Goal: Use online tool/utility: Utilize a website feature to perform a specific function

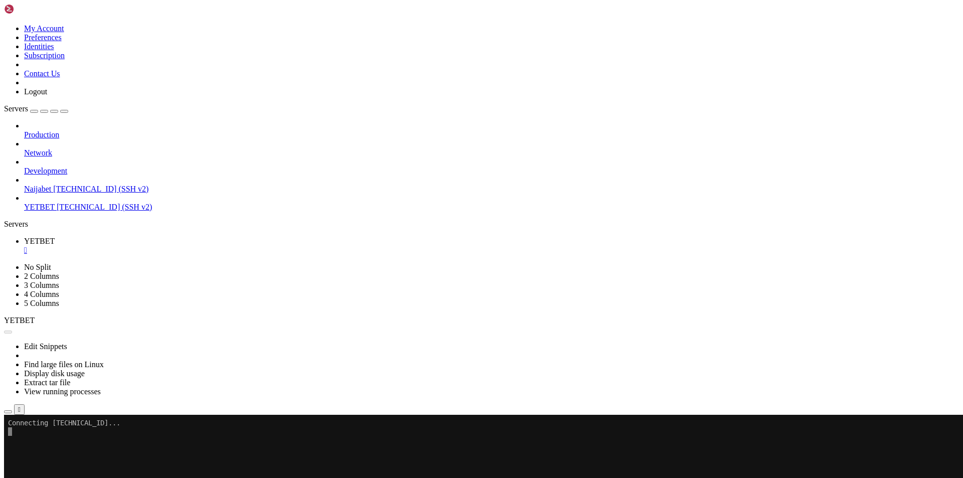
scroll to position [35991, 0]
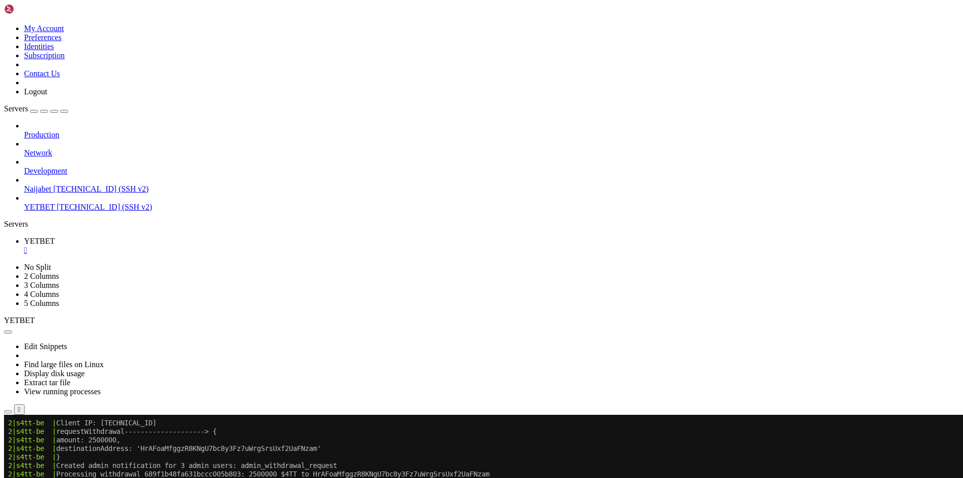
scroll to position [36426, 0]
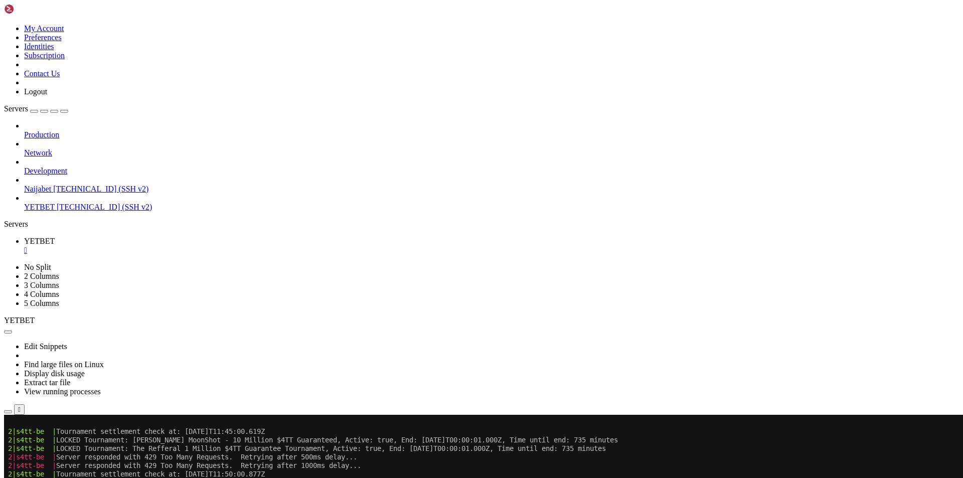
scroll to position [36545, 0]
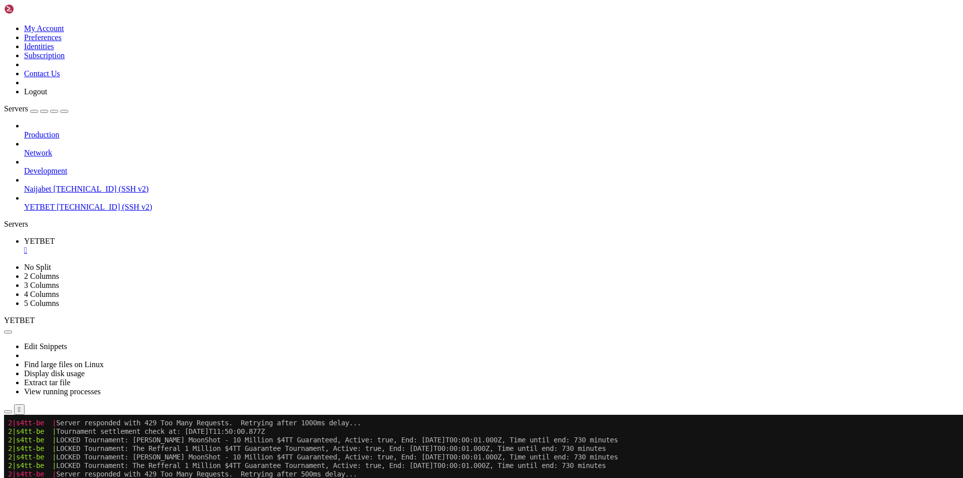
scroll to position [36887, 0]
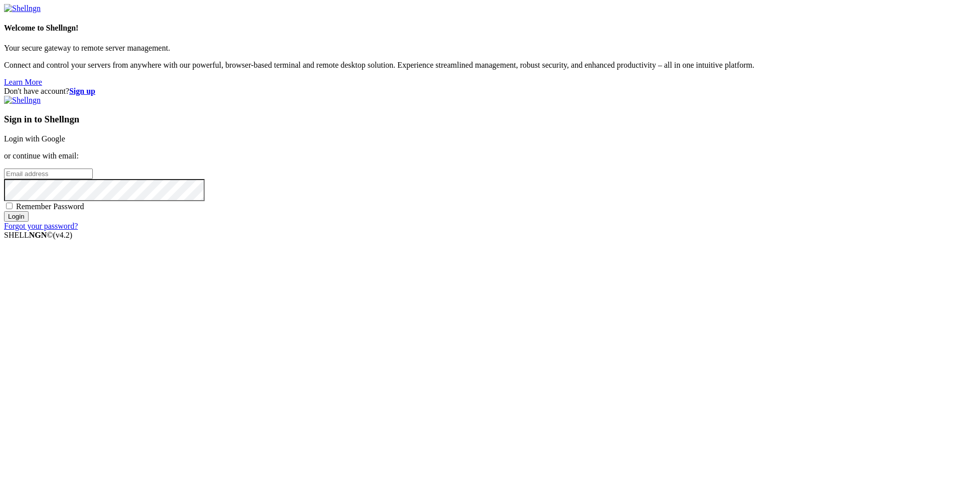
click at [65, 143] on link "Login with Google" at bounding box center [34, 138] width 61 height 9
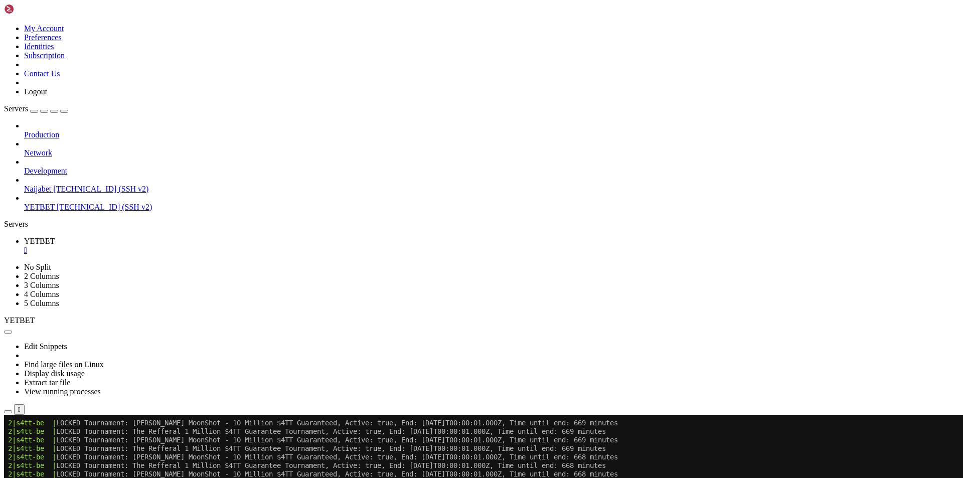
scroll to position [37475, 0]
click at [49, 212] on div "Production Network Development Naijabet [TECHNICAL_ID] (SSH v2) YETBET [TECHNIC…" at bounding box center [481, 166] width 955 height 90
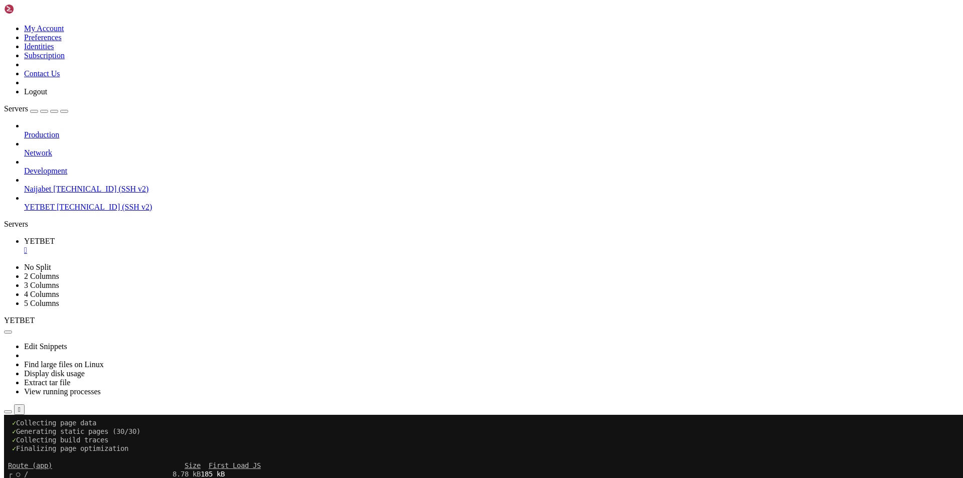
scroll to position [37876, 0]
click at [66, 212] on div "Production Network Development Naijabet [TECHNICAL_ID] (SSH v2) YETBET [TECHNIC…" at bounding box center [481, 166] width 955 height 90
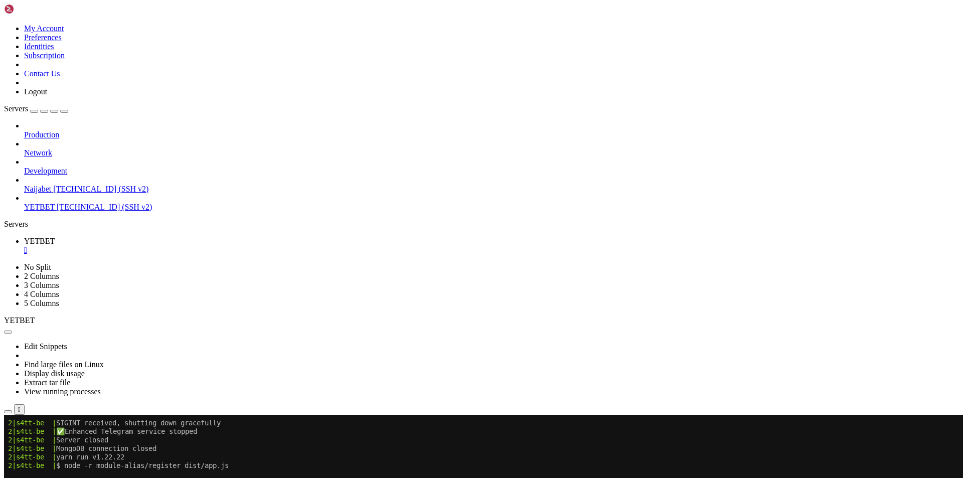
scroll to position [38720, 0]
